Goal: Entertainment & Leisure: Consume media (video, audio)

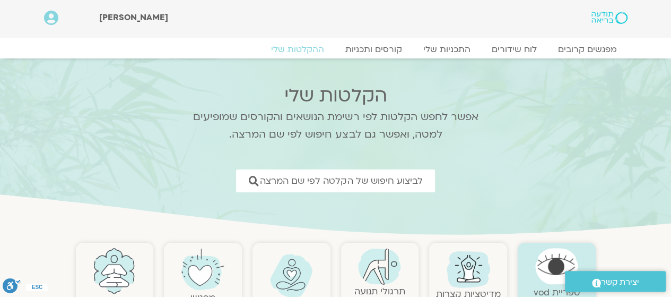
click at [106, 263] on img at bounding box center [114, 271] width 43 height 46
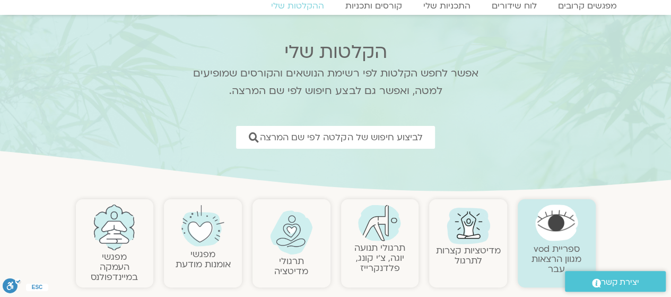
scroll to position [53, 0]
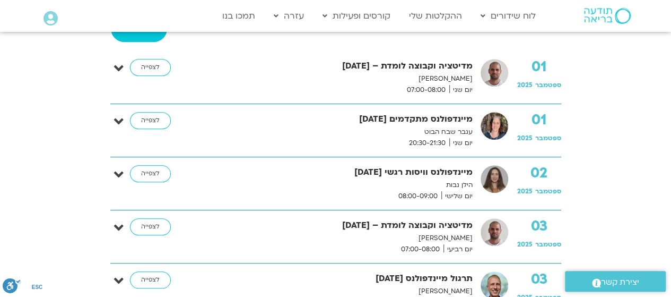
scroll to position [260, 0]
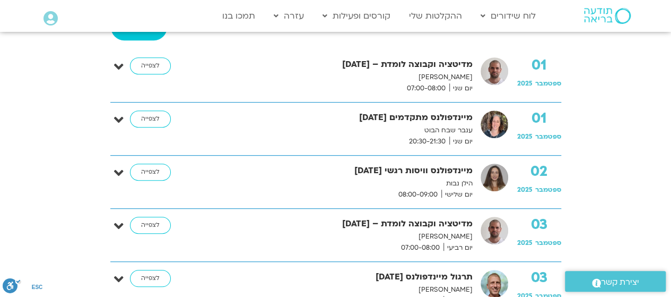
click at [378, 171] on strong "מיינדפולנס וויסות רגשי [DATE]" at bounding box center [333, 170] width 279 height 14
click at [444, 178] on p "הילן נבות" at bounding box center [333, 183] width 279 height 11
click at [439, 181] on p "הילן נבות" at bounding box center [333, 183] width 279 height 11
click at [446, 179] on p "הילן נבות" at bounding box center [333, 183] width 279 height 11
click at [458, 183] on p "הילן נבות" at bounding box center [333, 183] width 279 height 11
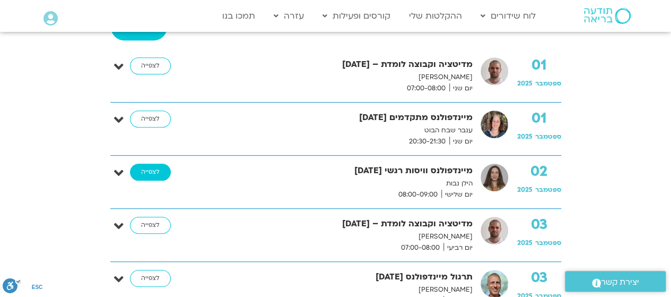
click at [145, 173] on link "לצפייה" at bounding box center [150, 171] width 41 height 17
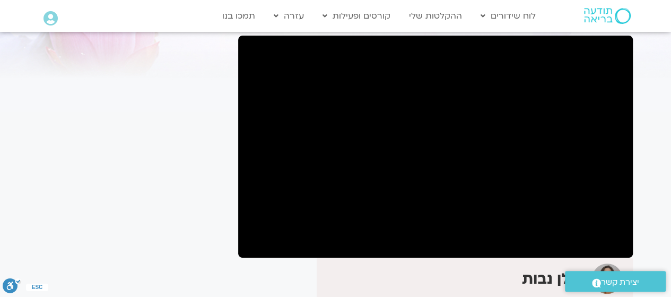
scroll to position [76, 0]
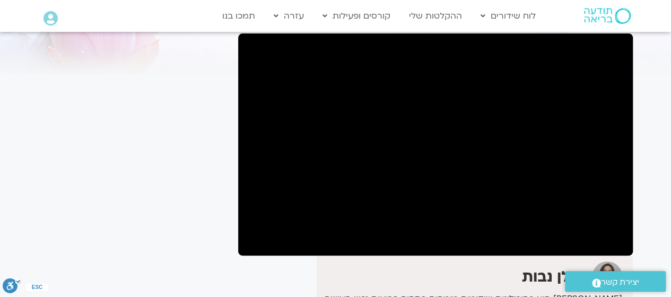
click at [232, 242] on div "It seems we can't find what you're looking for. It seems we can't find what you…" at bounding box center [133, 238] width 200 height 507
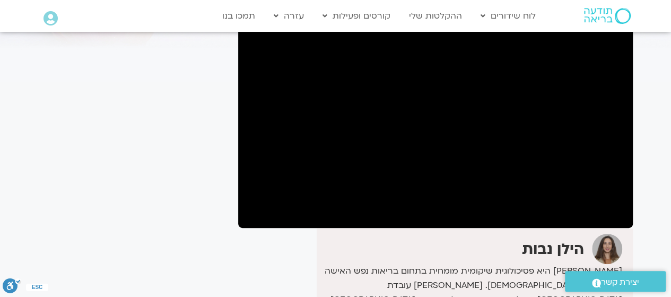
scroll to position [103, 0]
